Goal: Task Accomplishment & Management: Manage account settings

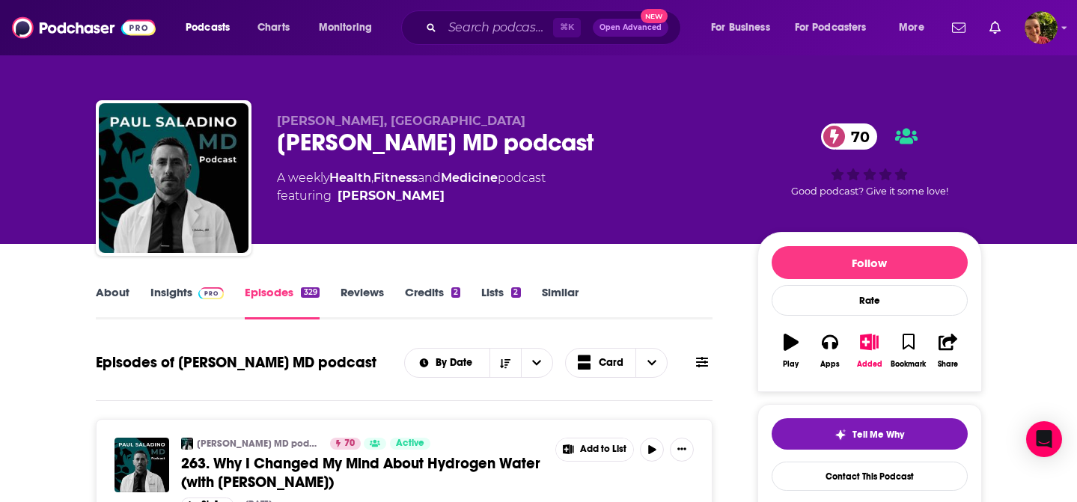
click at [186, 303] on link "Insights" at bounding box center [187, 302] width 74 height 34
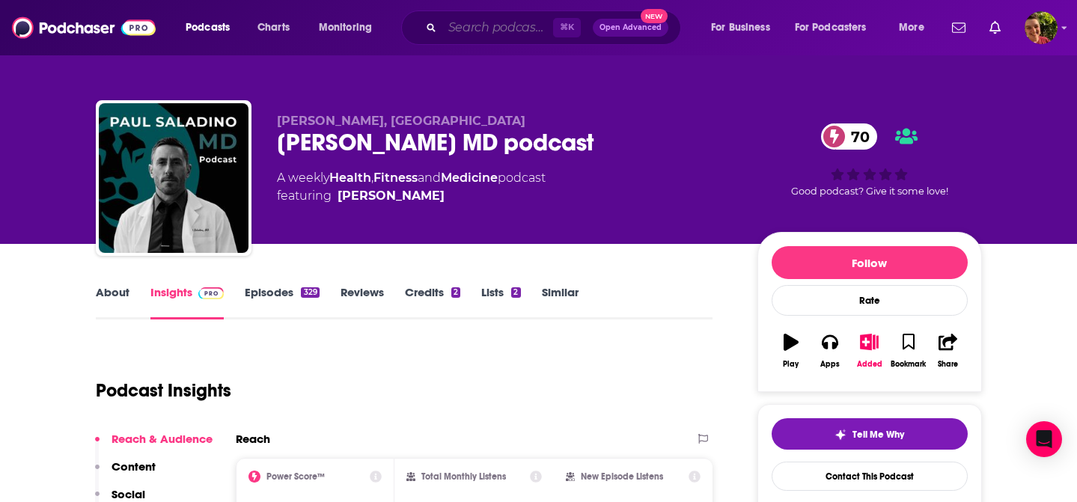
click at [483, 31] on input "Search podcasts, credits, & more..." at bounding box center [497, 28] width 111 height 24
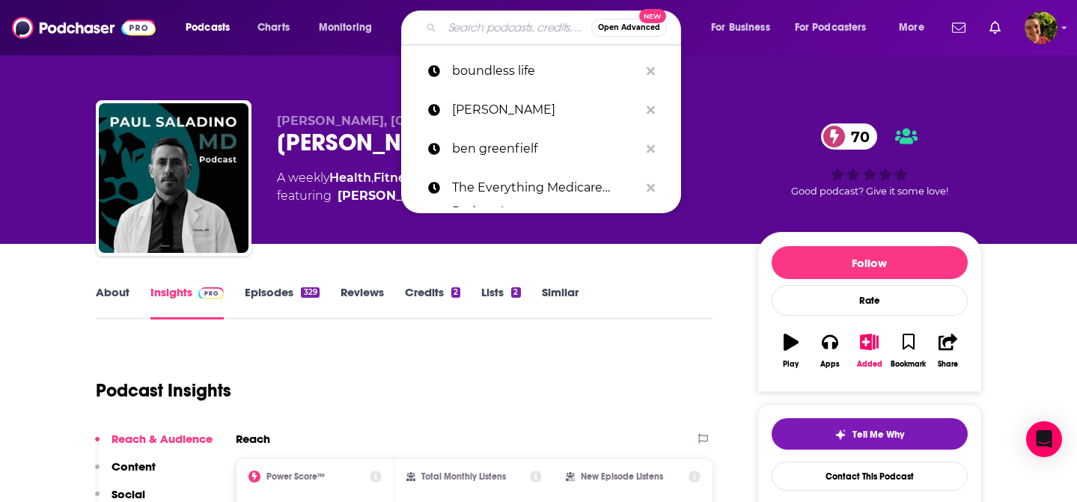
click at [213, 30] on span "Podcasts" at bounding box center [208, 27] width 44 height 21
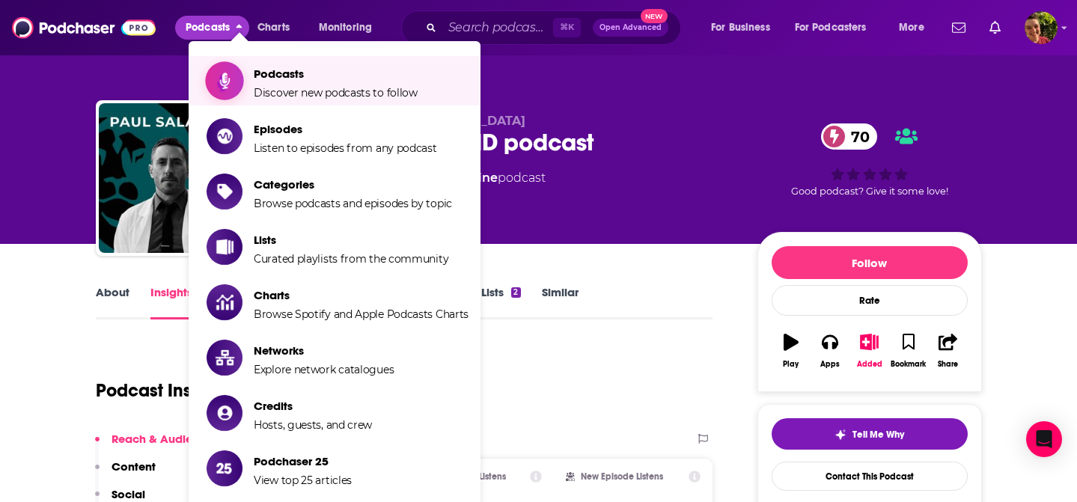
click at [239, 70] on span "Show item sub-menu" at bounding box center [224, 80] width 115 height 115
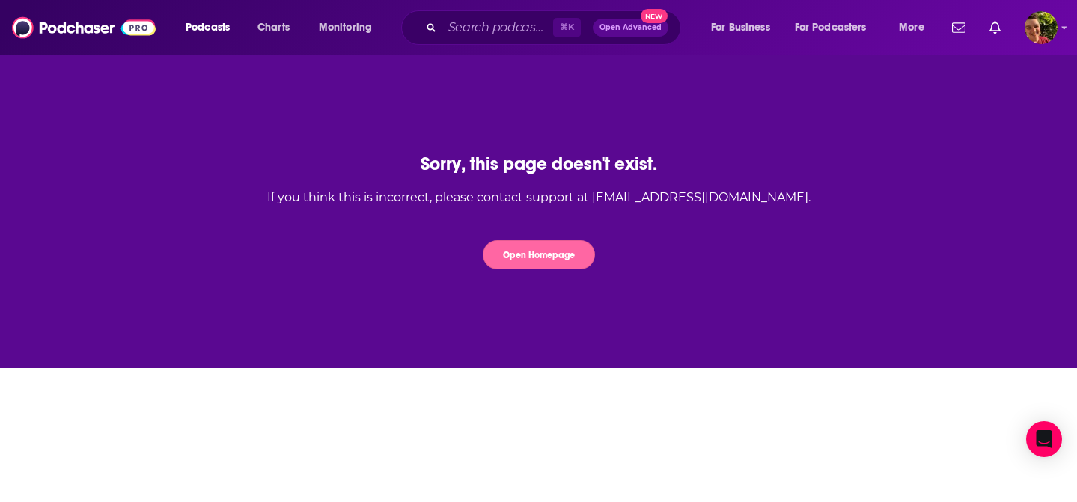
click at [521, 257] on button "Open Homepage" at bounding box center [539, 254] width 112 height 29
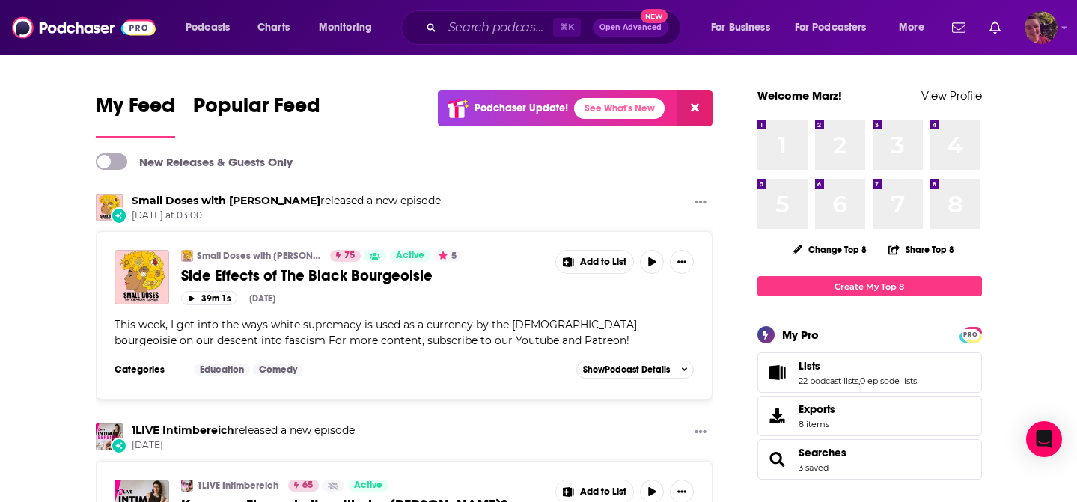
click at [1036, 33] on img "Logged in as Marz" at bounding box center [1040, 27] width 33 height 33
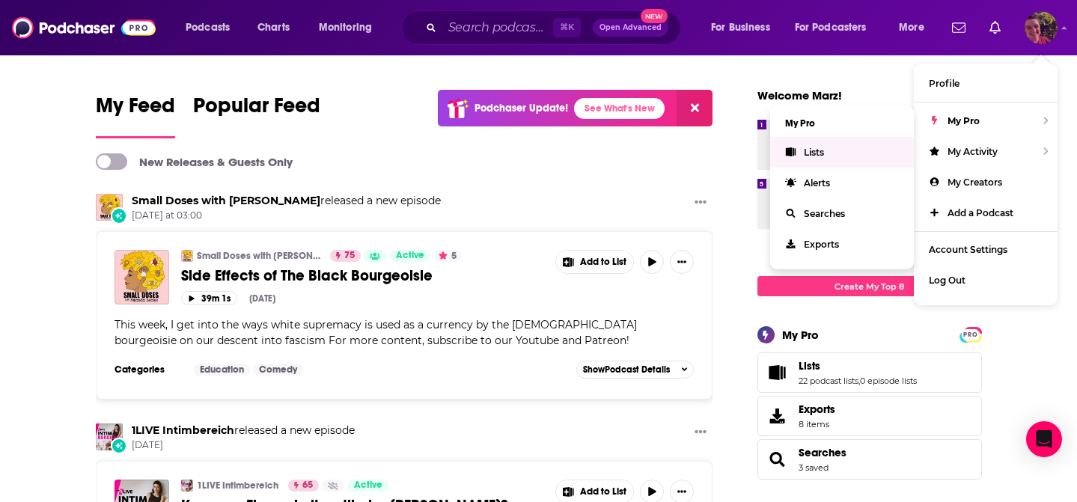
click at [837, 155] on link "Lists" at bounding box center [842, 152] width 144 height 31
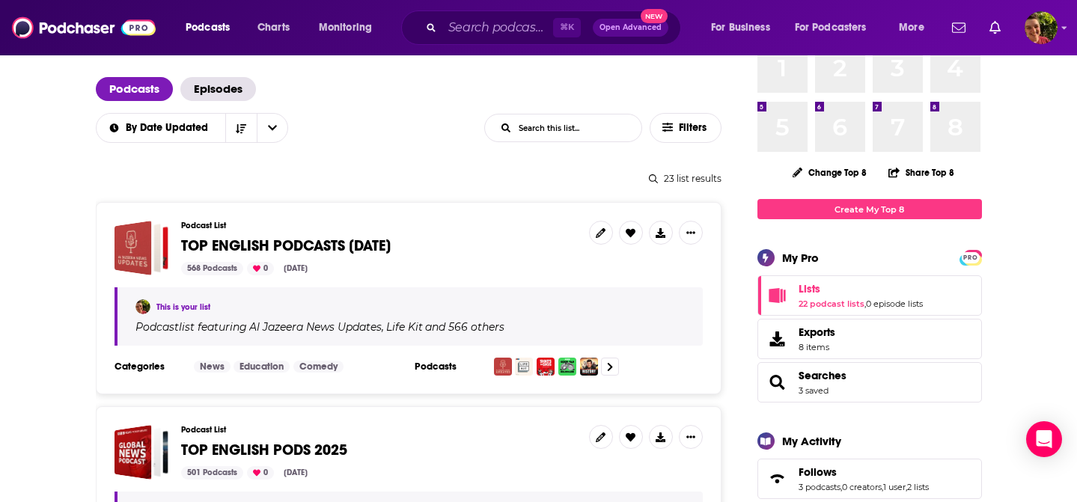
scroll to position [78, 0]
click at [691, 230] on icon "Show More Button" at bounding box center [690, 231] width 9 height 9
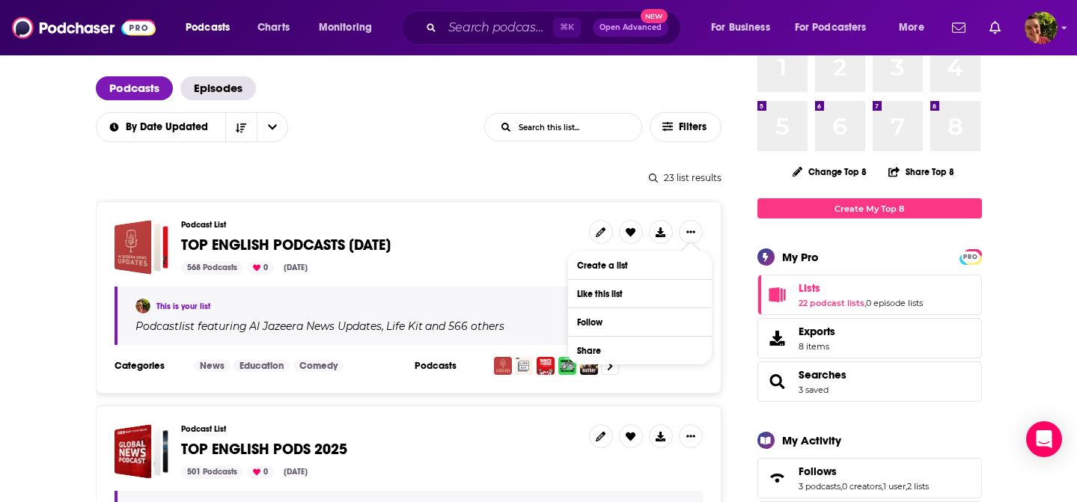
click at [443, 229] on h3 "Podcast List" at bounding box center [379, 225] width 396 height 10
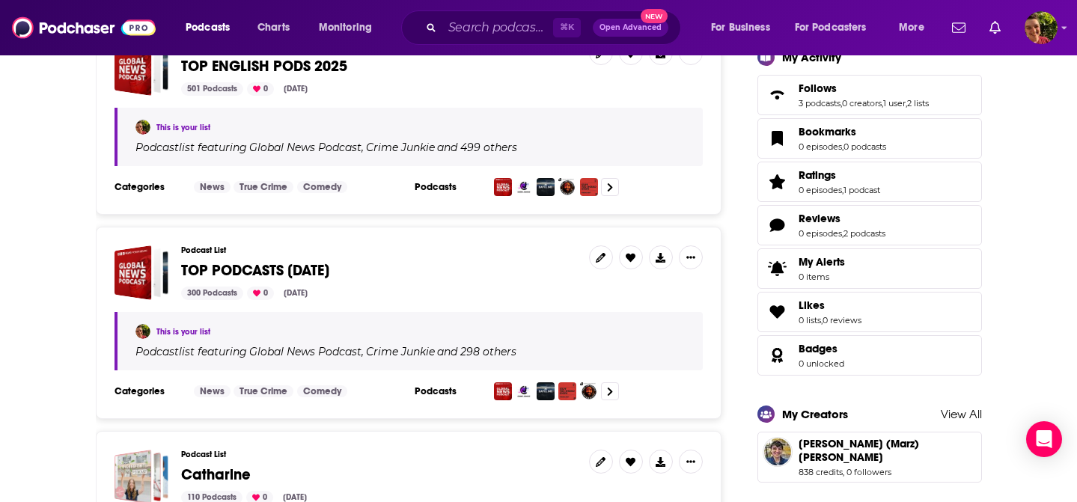
scroll to position [536, 0]
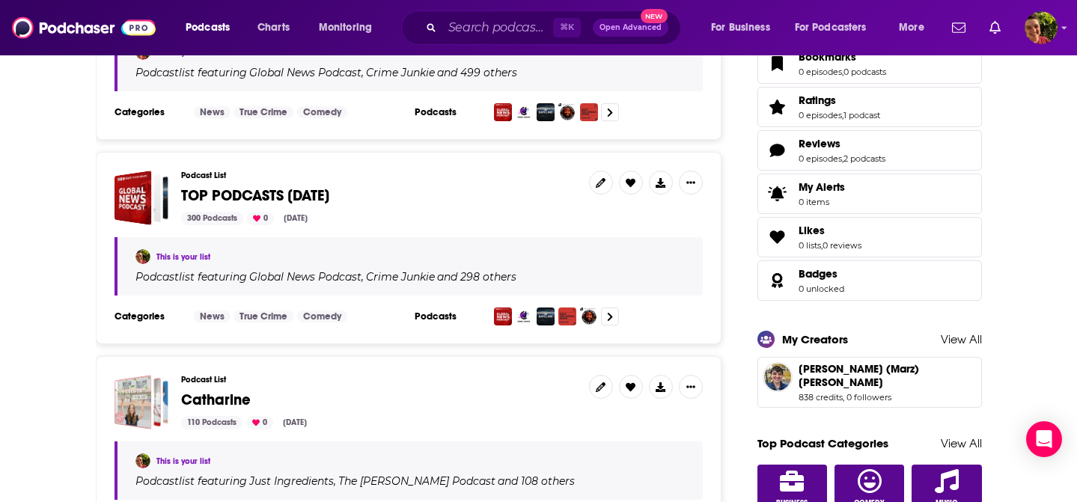
click at [296, 190] on span "TOP PODCASTS AUG 2025" at bounding box center [255, 195] width 148 height 19
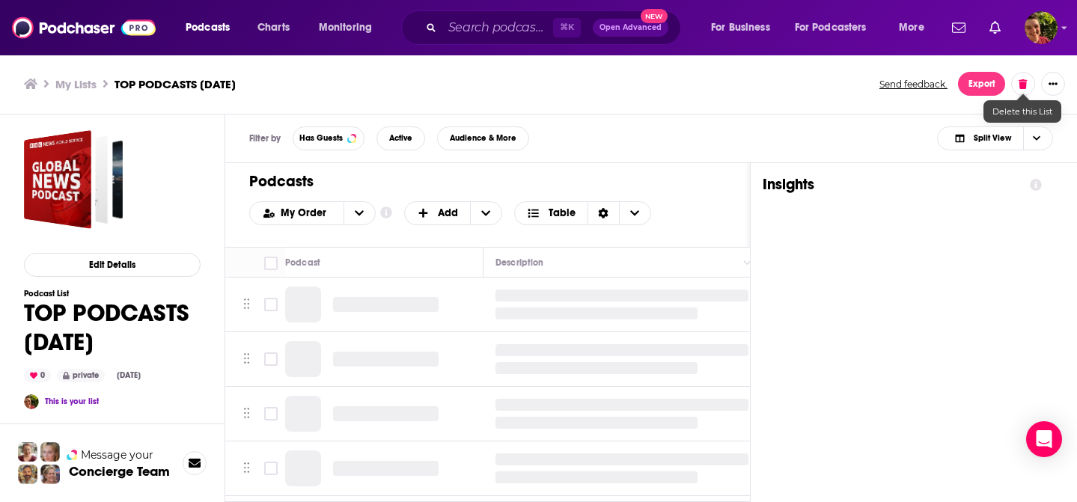
click at [1027, 86] on button at bounding box center [1023, 84] width 24 height 24
click at [986, 177] on button "Delete List" at bounding box center [978, 170] width 87 height 24
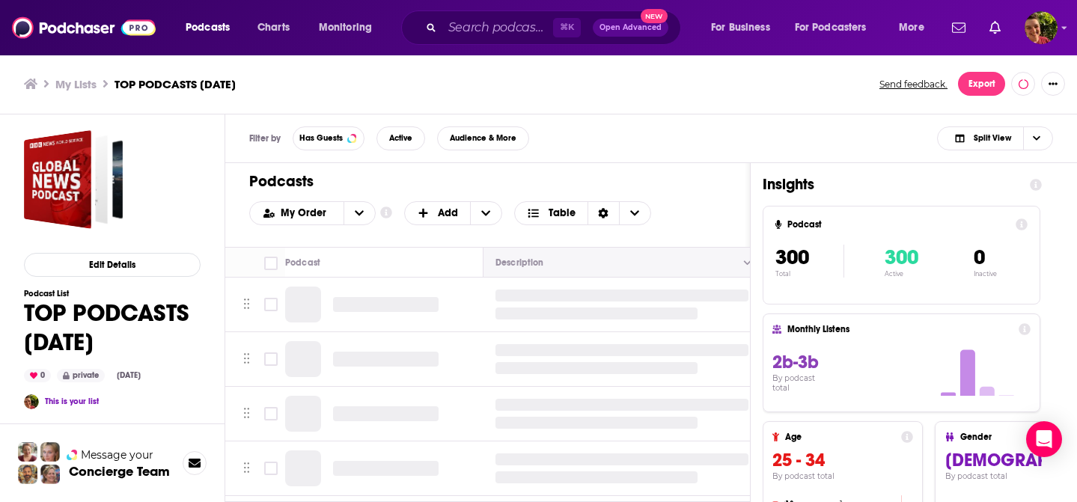
scroll to position [23, 0]
